Goal: Task Accomplishment & Management: Use online tool/utility

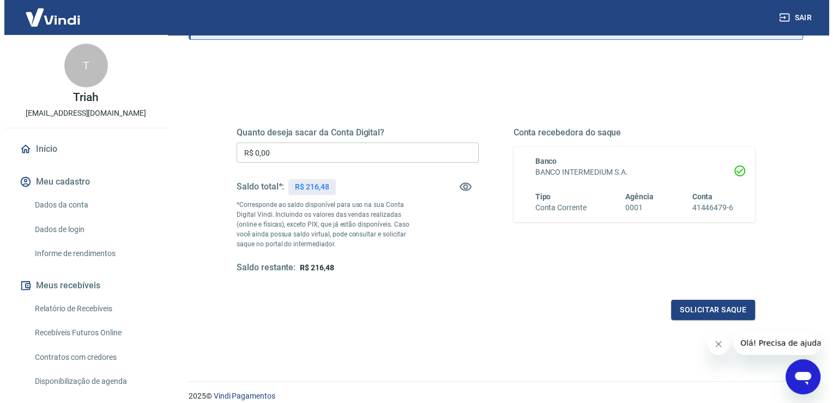
scroll to position [27, 0]
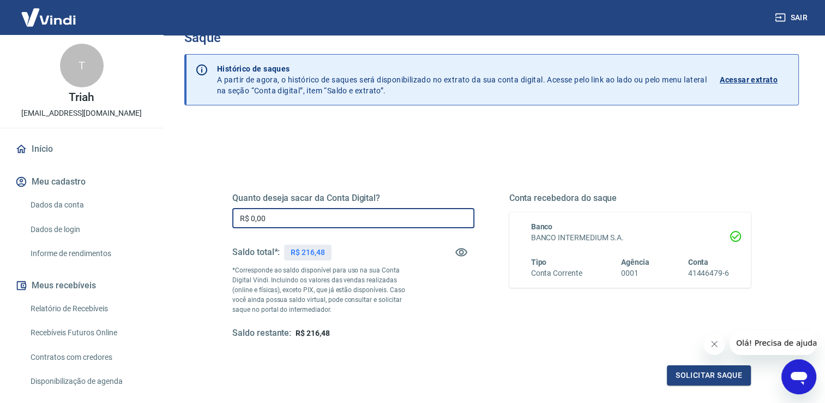
drag, startPoint x: 293, startPoint y: 218, endPoint x: 172, endPoint y: 212, distance: 121.2
click at [172, 212] on div "Saque Histórico de saques A partir de agora, o histórico de saques será disponi…" at bounding box center [491, 220] width 641 height 425
type input "R$ 216,00"
click at [698, 373] on button "Solicitar saque" at bounding box center [709, 375] width 84 height 20
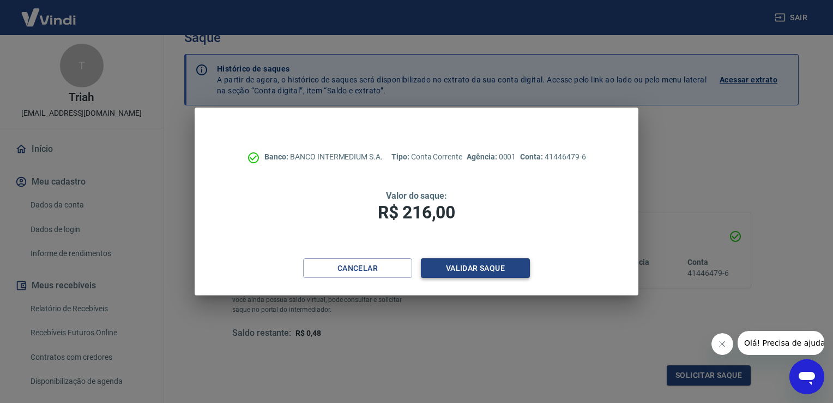
click at [489, 275] on button "Validar saque" at bounding box center [475, 268] width 109 height 20
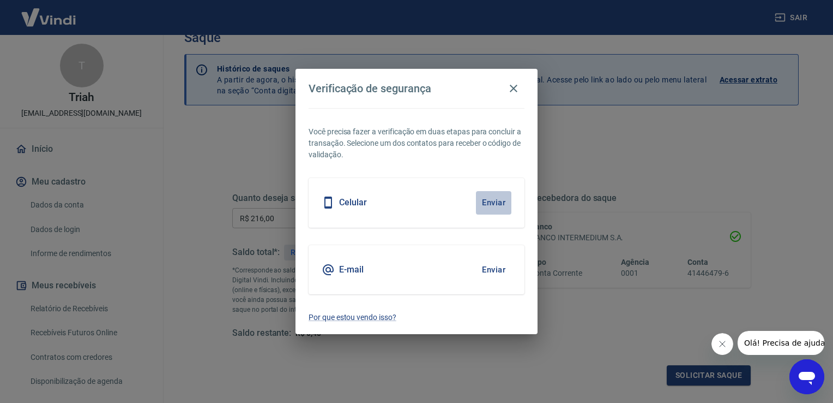
click at [482, 207] on button "Enviar" at bounding box center [493, 202] width 35 height 23
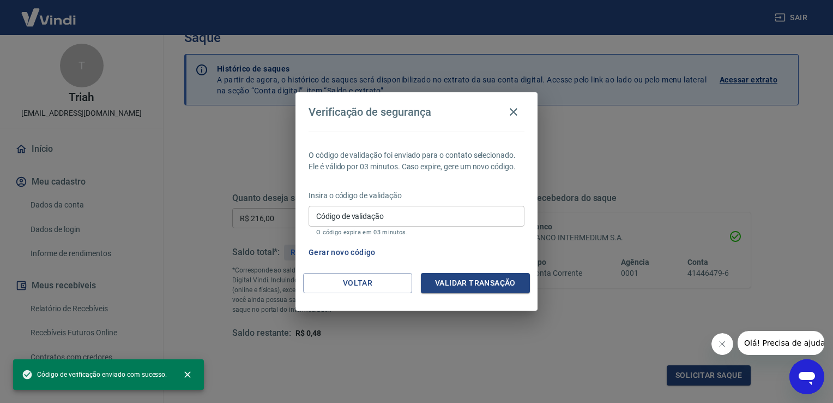
click at [439, 215] on input "Código de validação" at bounding box center [417, 216] width 216 height 20
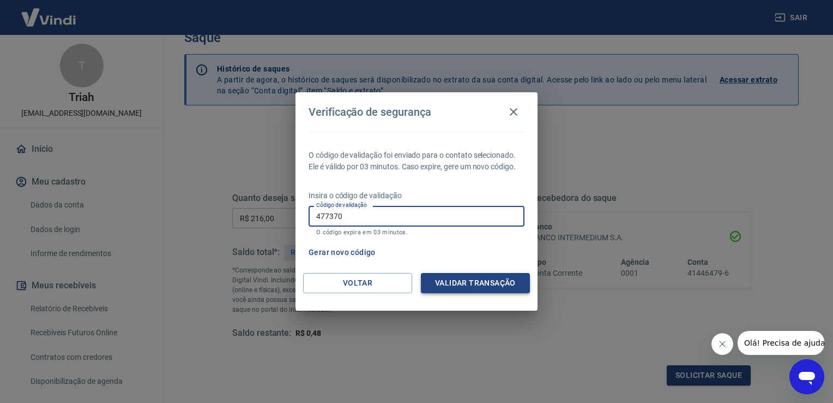
type input "477370"
click at [476, 280] on button "Validar transação" at bounding box center [475, 283] width 109 height 20
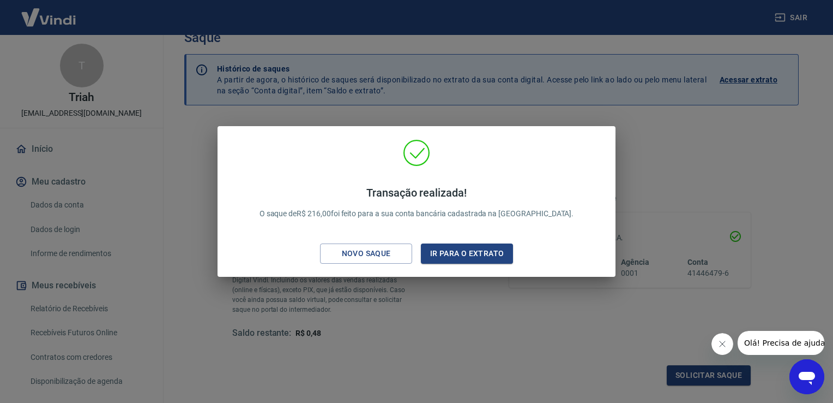
click at [200, 150] on div "Transação realizada! O saque de R$ 216,00 foi feito para a sua conta bancária c…" at bounding box center [416, 201] width 833 height 403
